Goal: Task Accomplishment & Management: Manage account settings

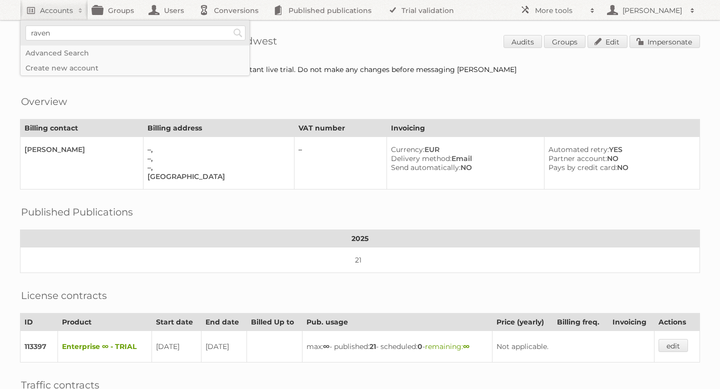
type input"] "[GEOGRAPHIC_DATA] [GEOGRAPHIC_DATA]"
click at [235, 33] on input "Search" at bounding box center [237, 32] width 15 height 15
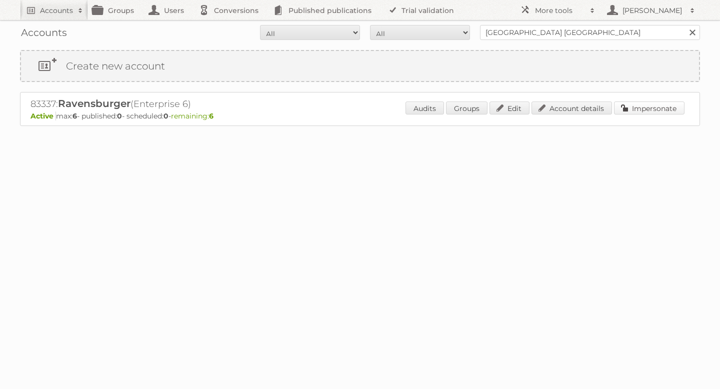
click at [649, 104] on link "Impersonate" at bounding box center [649, 107] width 70 height 13
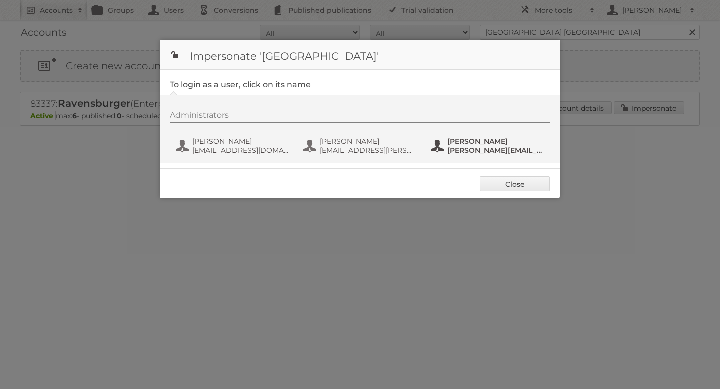
click at [466, 153] on span "[PERSON_NAME][EMAIL_ADDRESS][PERSON_NAME][DOMAIN_NAME]" at bounding box center [495, 150] width 97 height 9
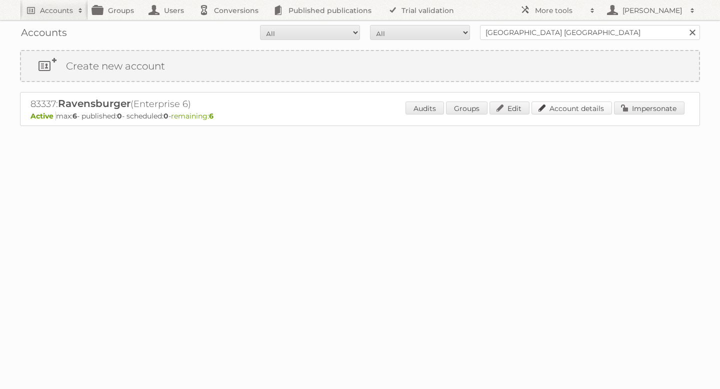
click at [564, 112] on link "Account details" at bounding box center [571, 107] width 80 height 13
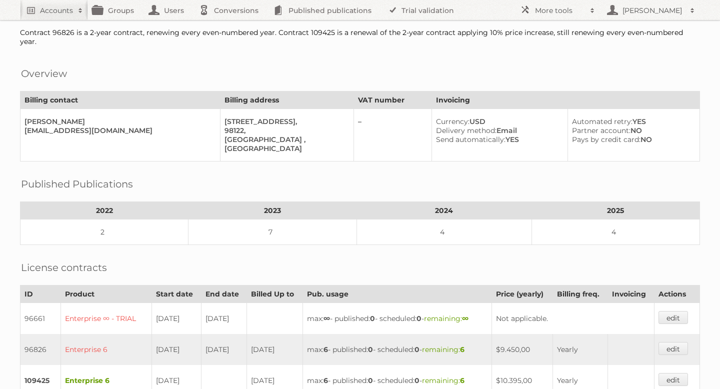
scroll to position [314, 0]
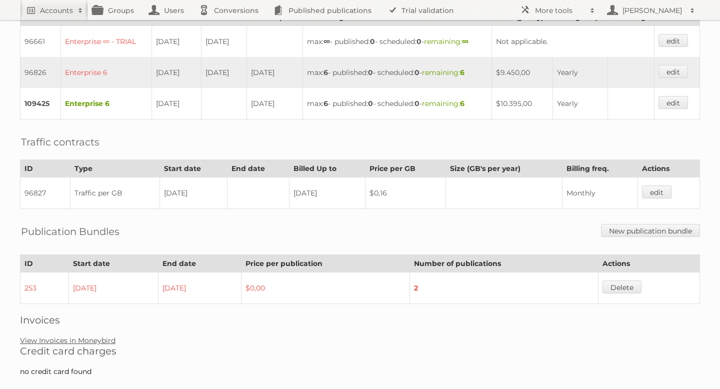
click at [58, 336] on link "View Invoices in Moneybird" at bounding box center [67, 340] width 95 height 9
click at [80, 336] on link "View Invoices in Moneybird" at bounding box center [67, 340] width 95 height 9
